Goal: Transaction & Acquisition: Purchase product/service

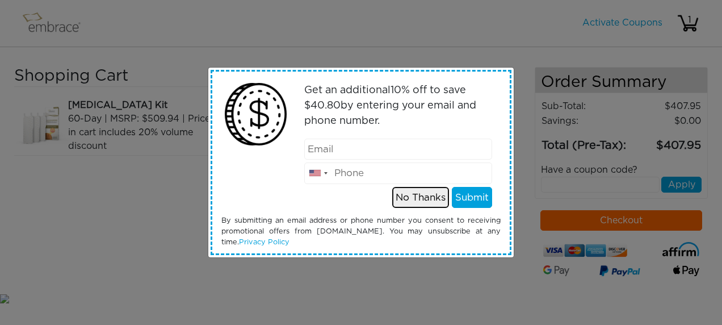
click at [410, 199] on button "No Thanks" at bounding box center [420, 198] width 57 height 22
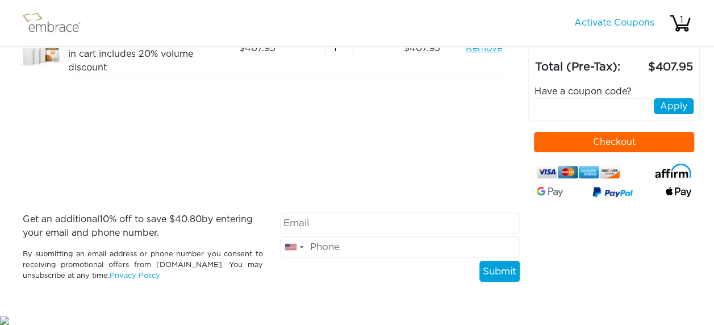
scroll to position [22, 0]
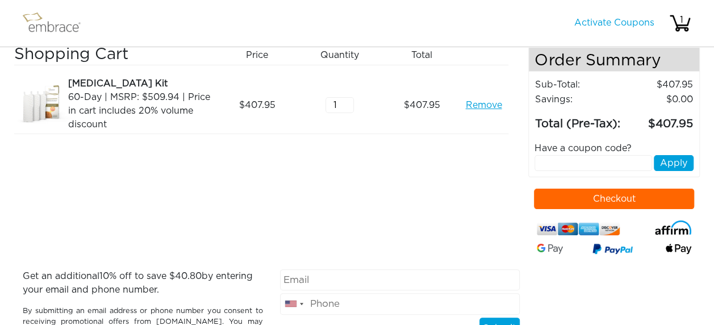
click at [606, 151] on div "Have a coupon code?" at bounding box center [614, 148] width 176 height 14
click at [605, 160] on input "text" at bounding box center [593, 163] width 118 height 16
type input "TUCKORTREAT"
click at [689, 159] on button "Apply" at bounding box center [673, 163] width 40 height 16
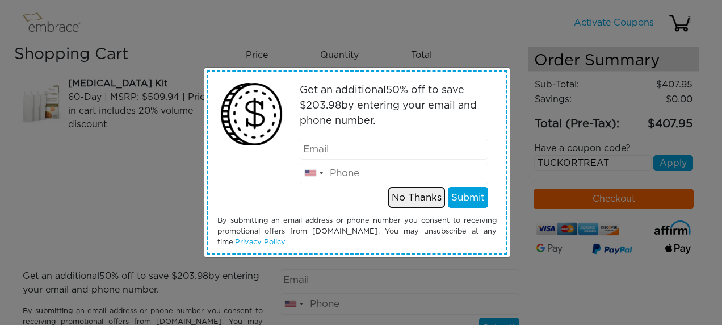
click at [423, 194] on button "No Thanks" at bounding box center [416, 198] width 57 height 22
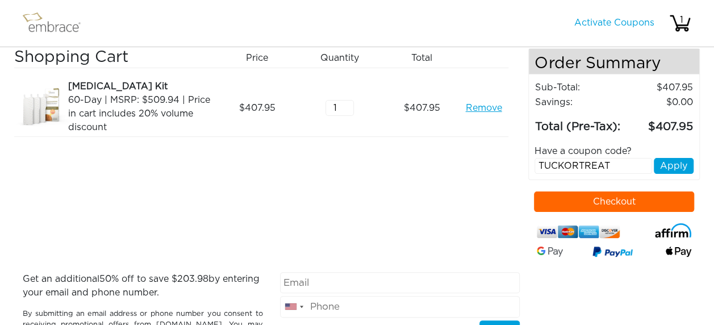
scroll to position [0, 0]
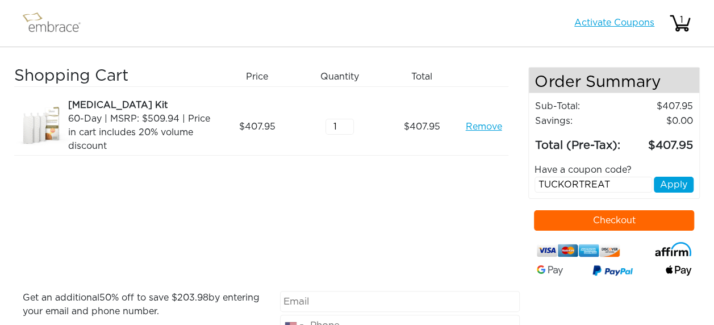
click at [628, 23] on link "Activate Coupons" at bounding box center [614, 22] width 80 height 9
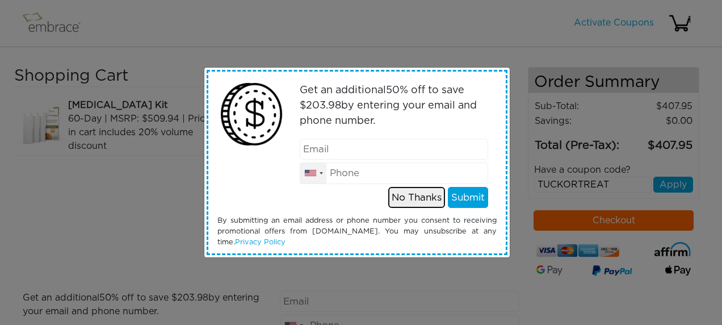
drag, startPoint x: 413, startPoint y: 194, endPoint x: 321, endPoint y: 139, distance: 106.7
click at [413, 192] on button "No Thanks" at bounding box center [416, 198] width 57 height 22
